Goal: Entertainment & Leisure: Consume media (video, audio)

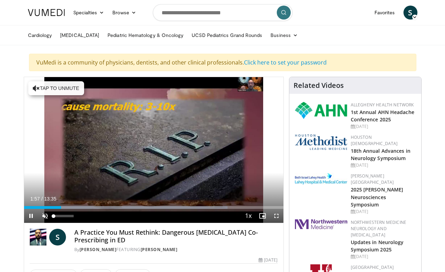
click at [44, 215] on span "Video Player" at bounding box center [45, 216] width 14 height 14
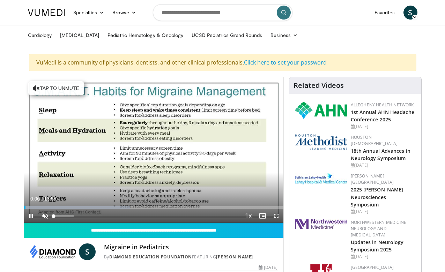
click at [44, 214] on span "Video Player" at bounding box center [45, 216] width 14 height 14
click at [276, 215] on span "Video Player" at bounding box center [277, 216] width 14 height 14
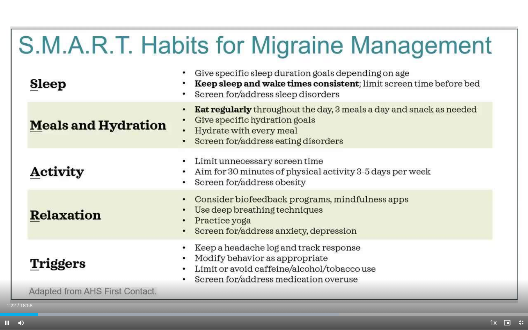
click at [445, 272] on span "Video Player" at bounding box center [521, 323] width 14 height 14
